Goal: Information Seeking & Learning: Learn about a topic

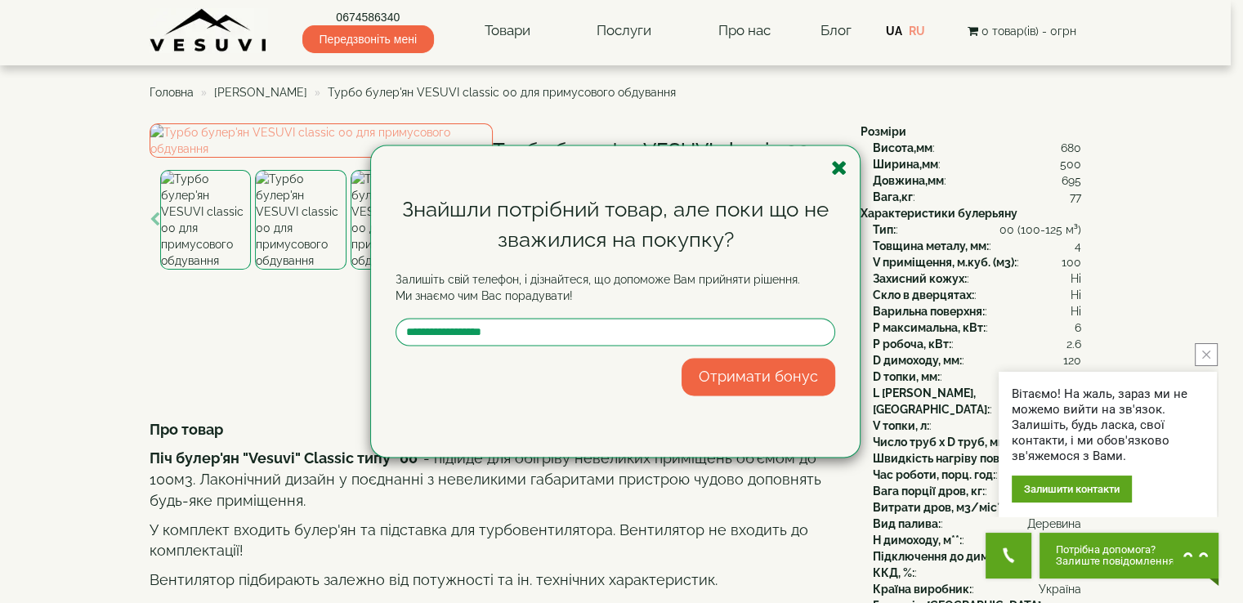
click at [840, 168] on icon "button" at bounding box center [839, 168] width 16 height 20
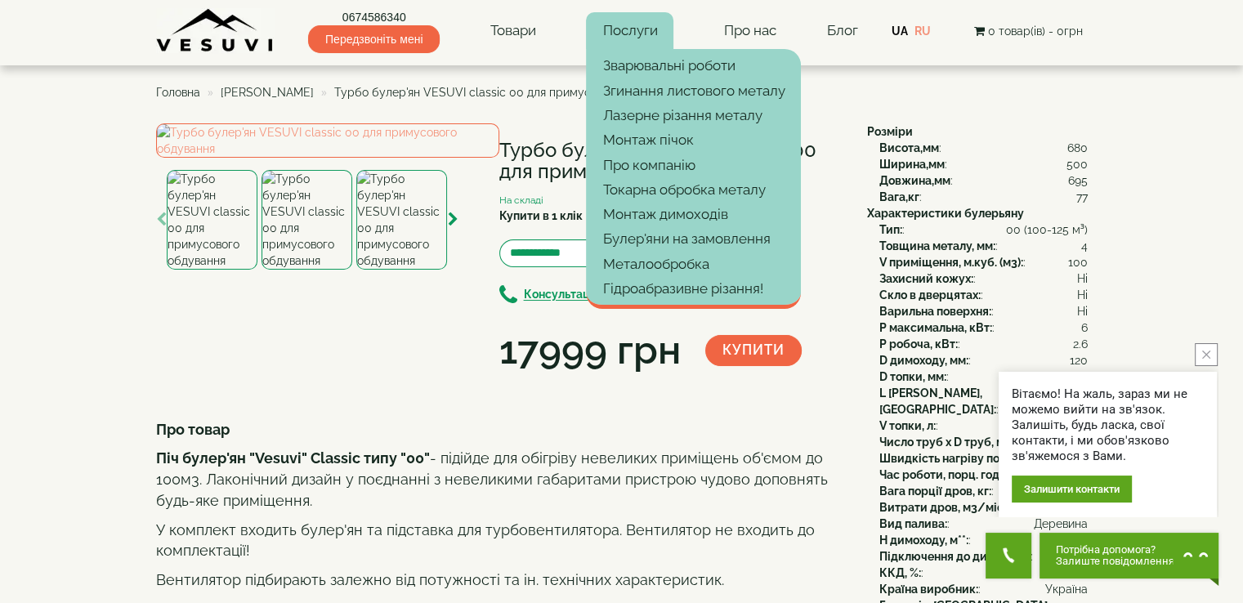
click at [650, 29] on link "Послуги" at bounding box center [629, 31] width 87 height 38
click at [644, 137] on link "Монтаж пічок" at bounding box center [693, 140] width 215 height 25
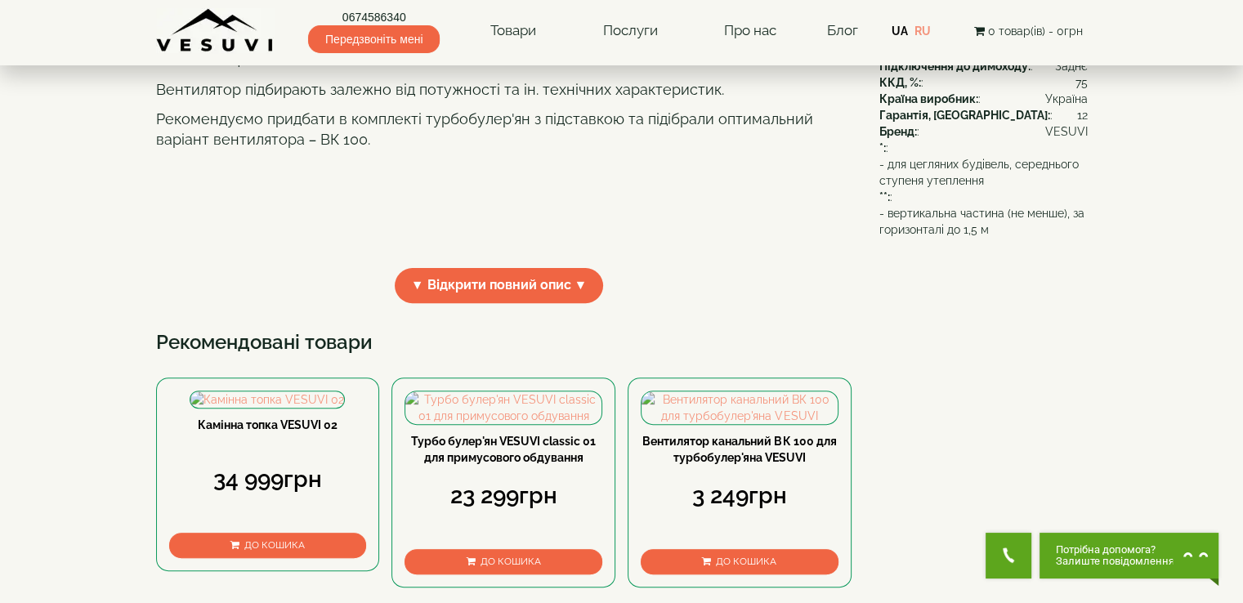
scroll to position [899, 0]
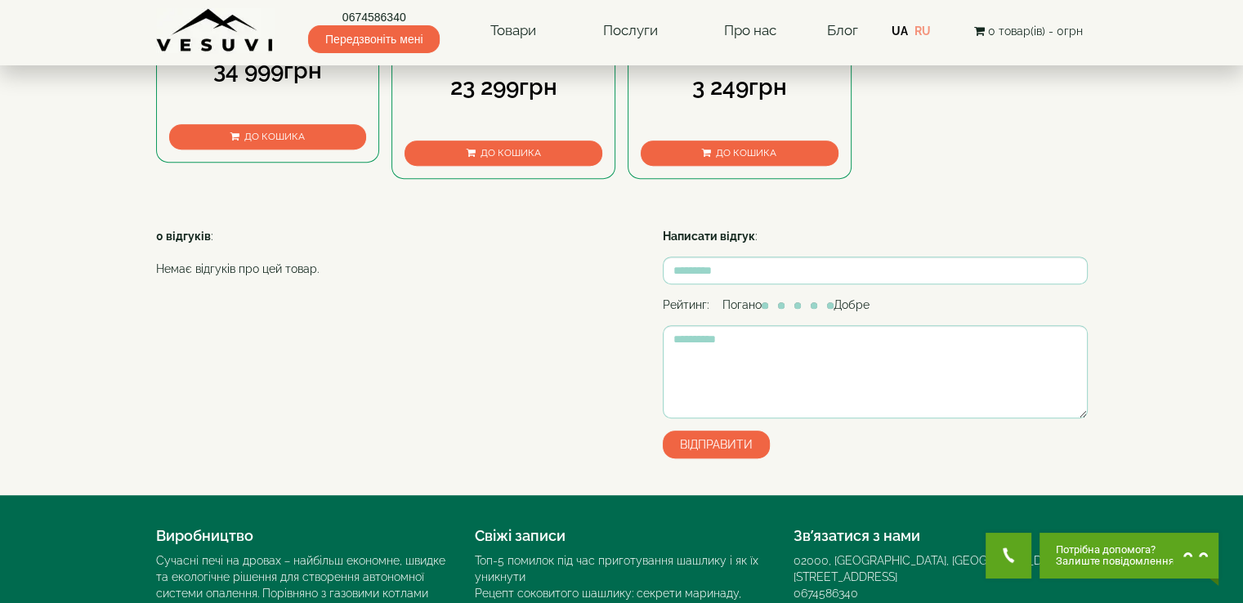
click at [688, 56] on link "Вентилятор канальний ВК 100 для турбобулер'яна VESUVI" at bounding box center [740, 40] width 194 height 29
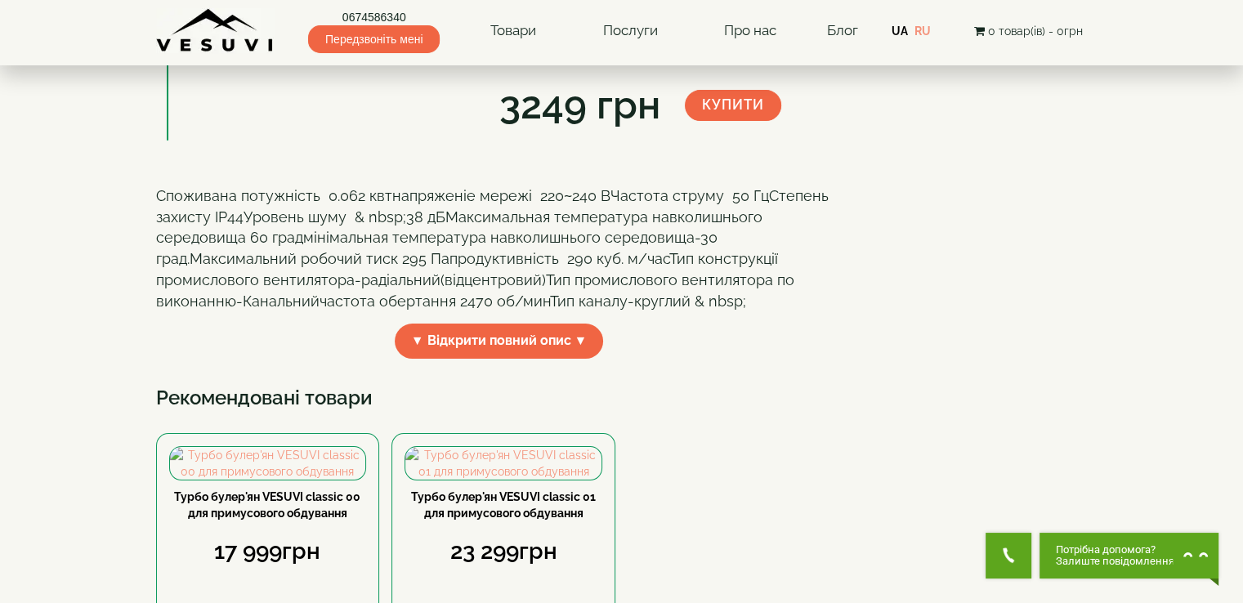
scroll to position [409, 0]
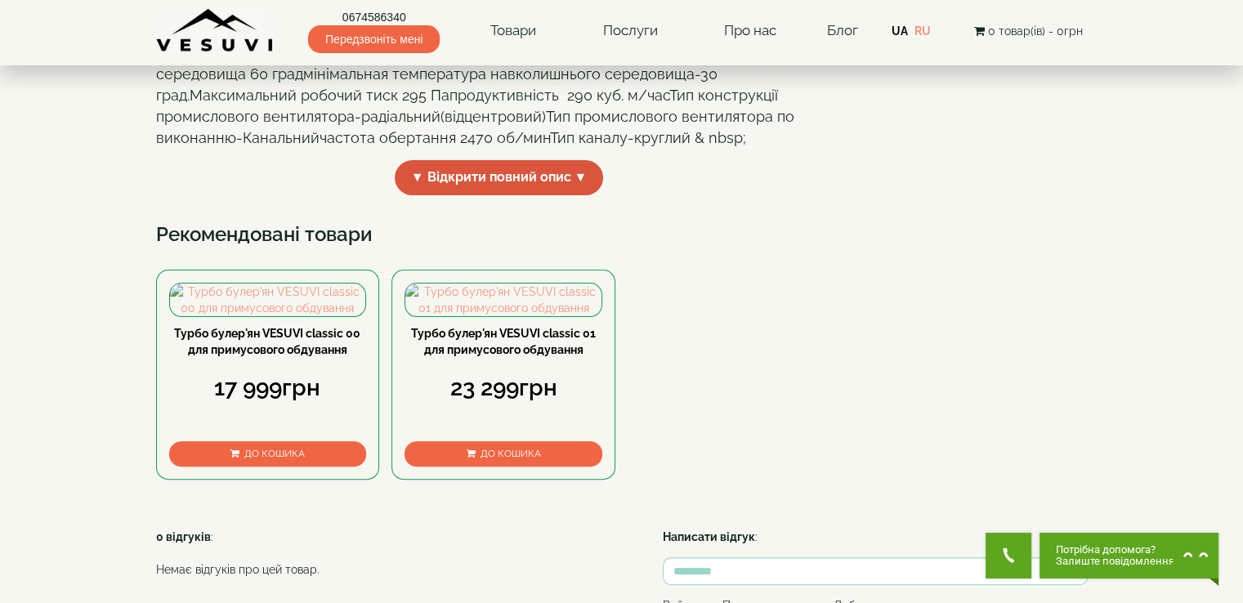
click at [543, 195] on span "▼ Відкрити повний опис ▼" at bounding box center [499, 177] width 209 height 35
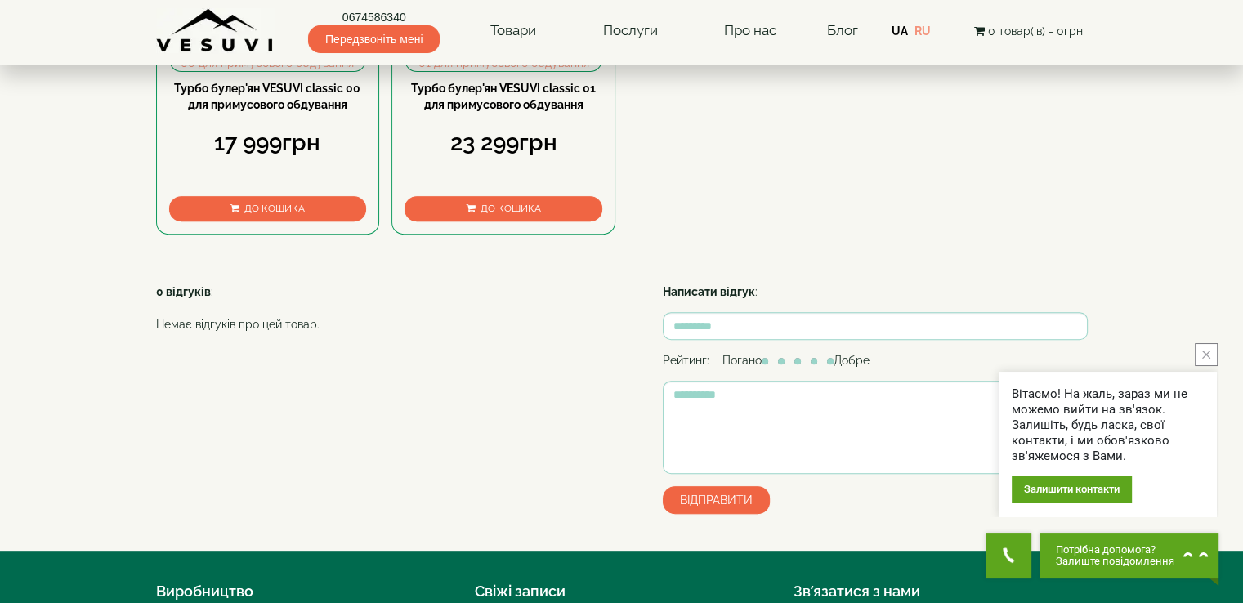
scroll to position [818, 0]
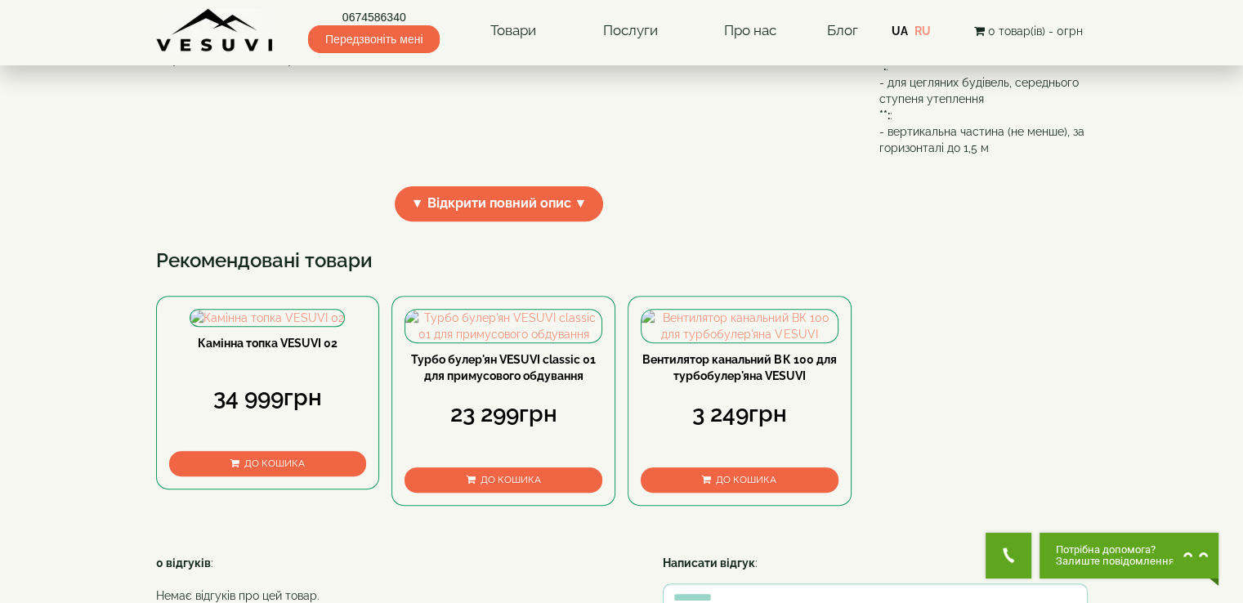
scroll to position [654, 0]
